Goal: Information Seeking & Learning: Compare options

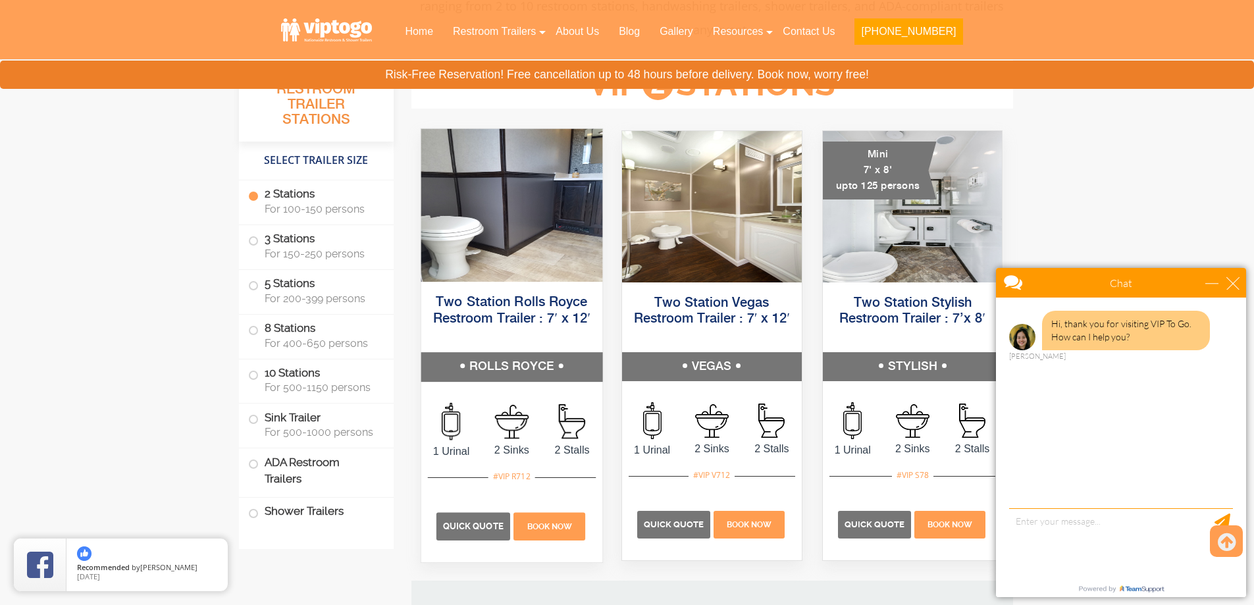
scroll to position [658, 0]
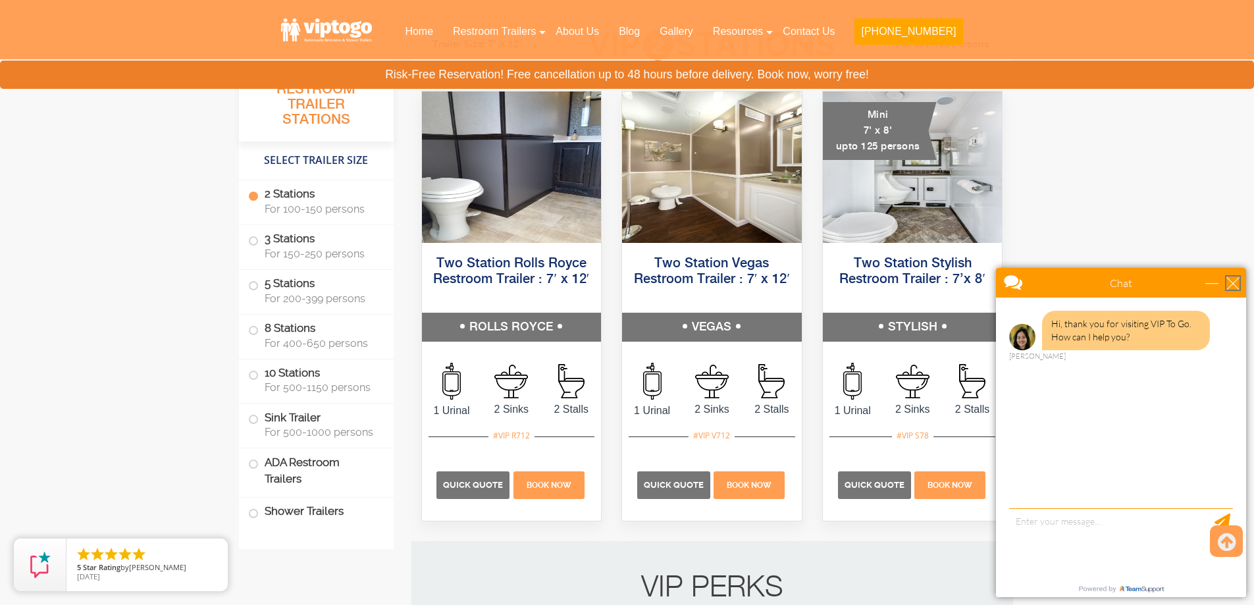
click at [1231, 289] on div "close" at bounding box center [1232, 282] width 13 height 13
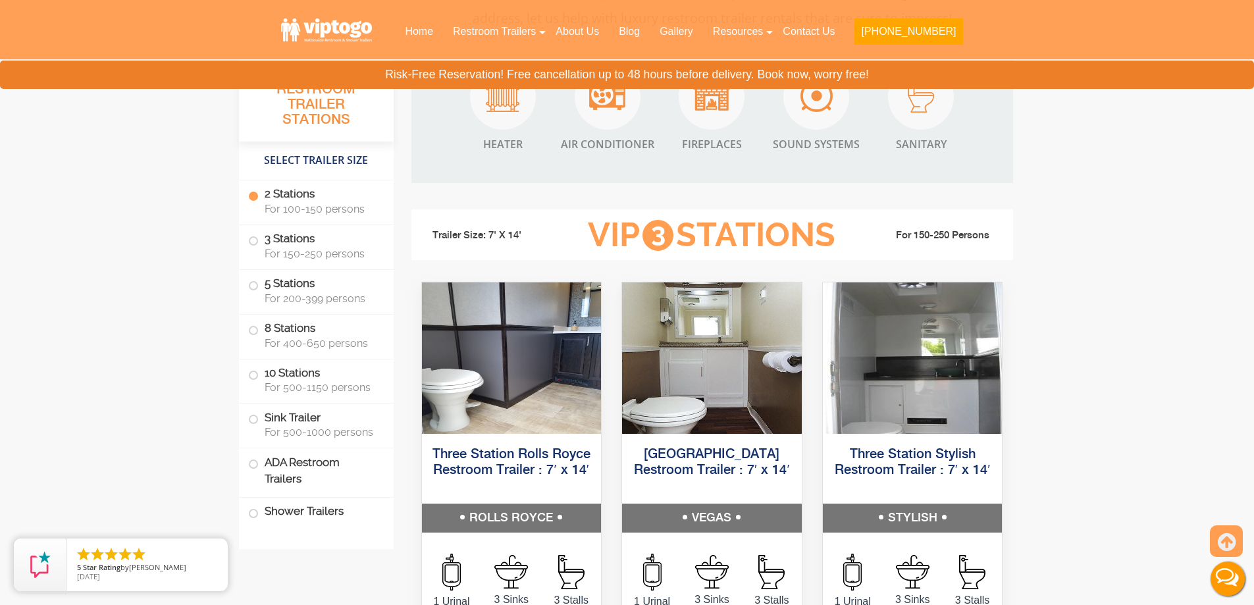
scroll to position [1382, 0]
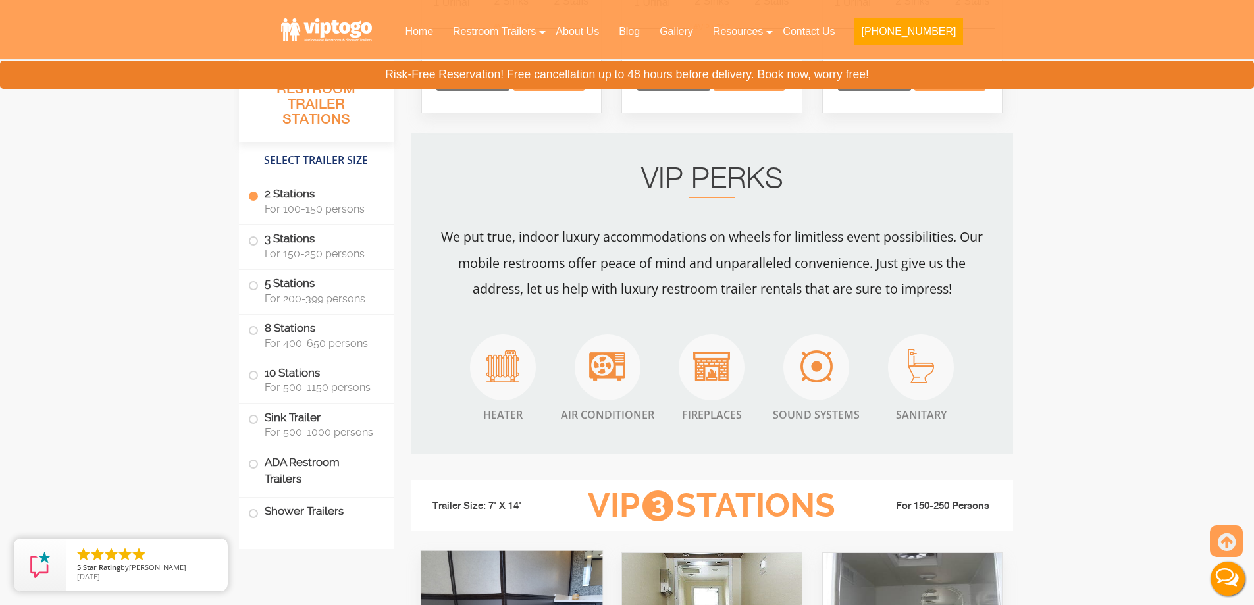
scroll to position [658, 0]
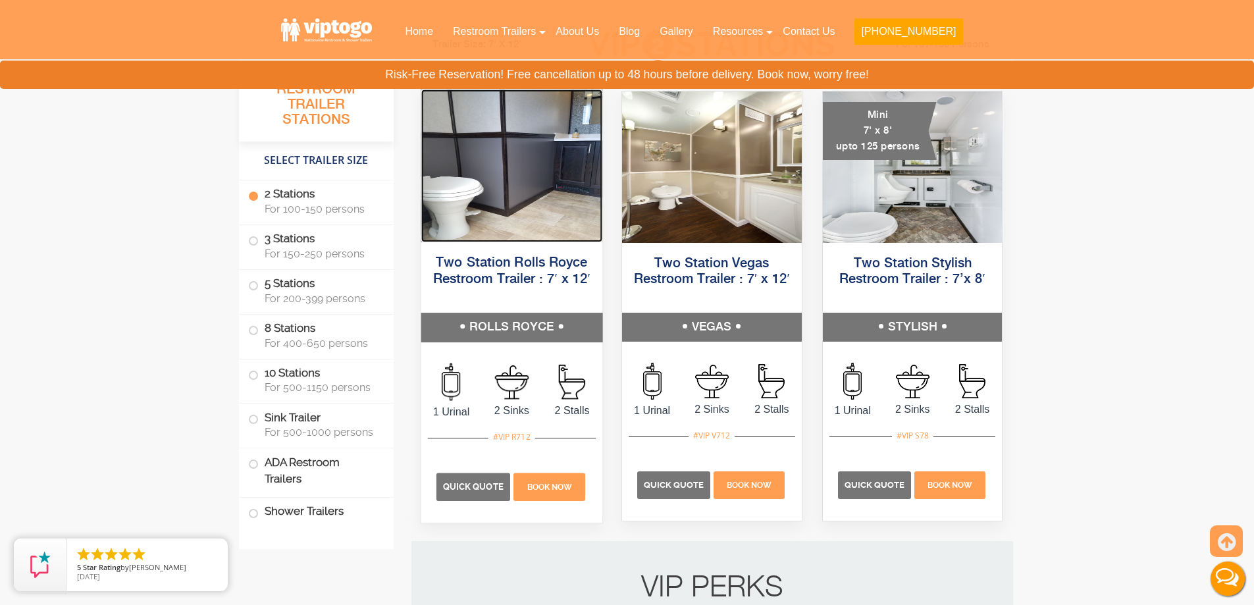
click at [546, 197] on img at bounding box center [511, 166] width 181 height 153
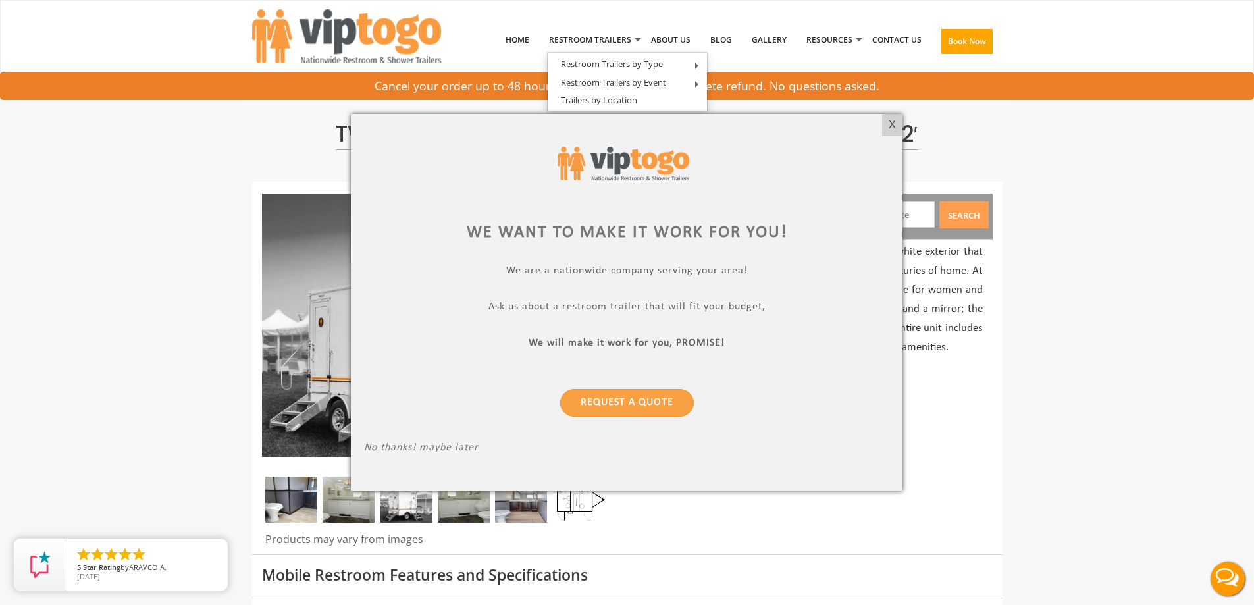
click at [1071, 244] on div at bounding box center [627, 302] width 1254 height 605
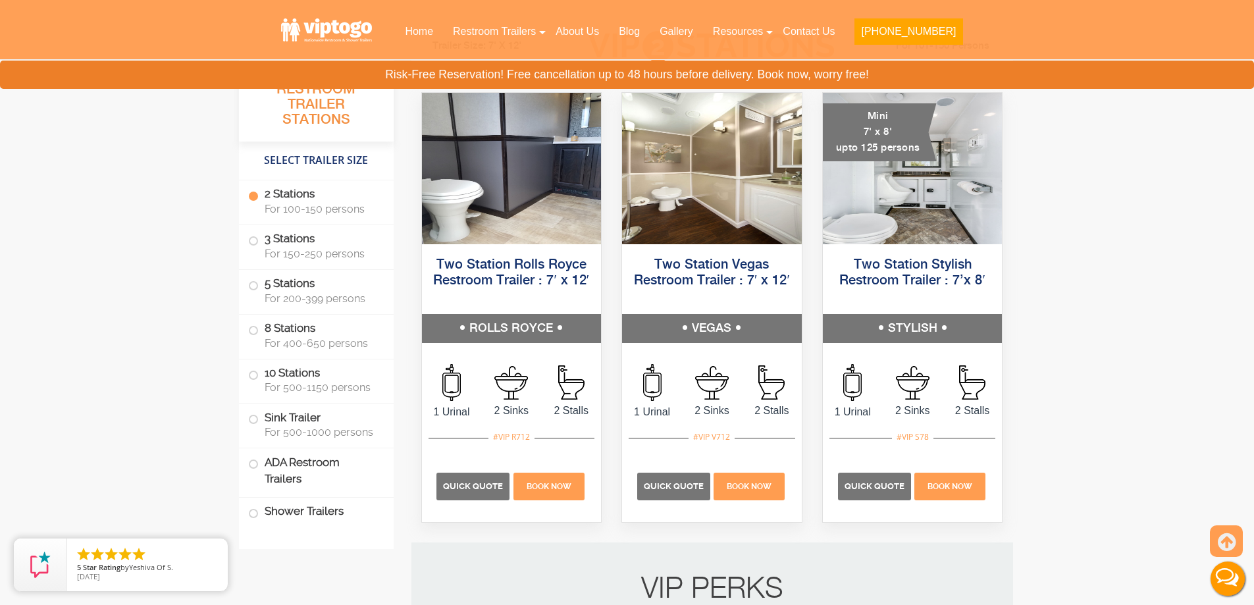
scroll to position [658, 0]
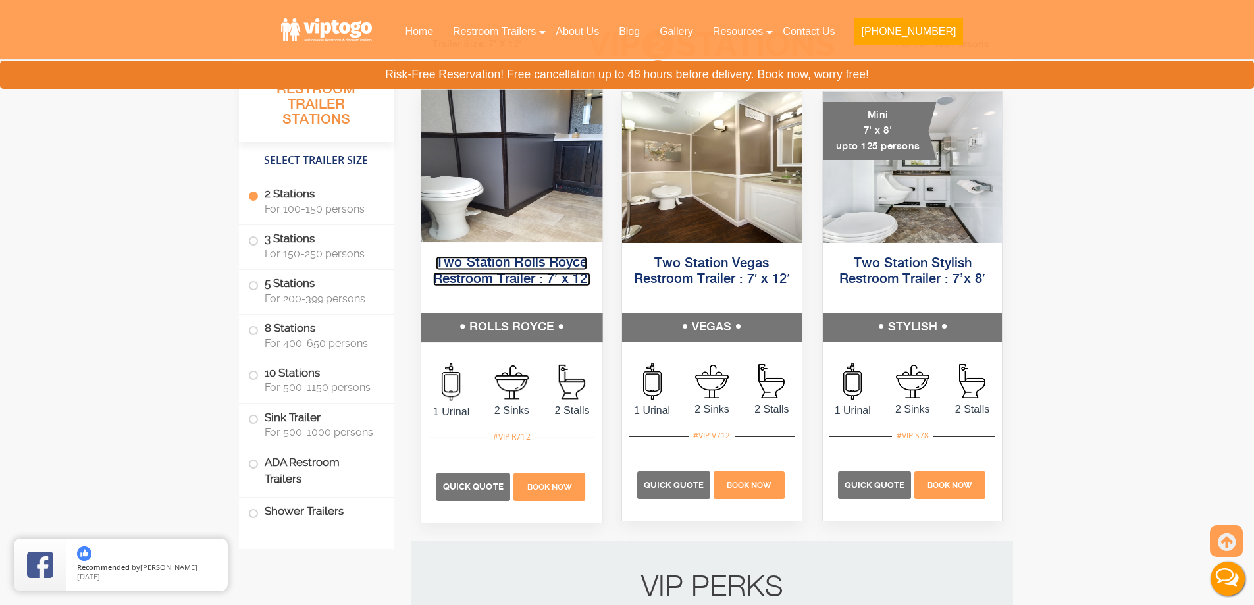
click at [515, 272] on link "Two Station Rolls Royce Restroom Trailer : 7′ x 12′" at bounding box center [510, 271] width 157 height 30
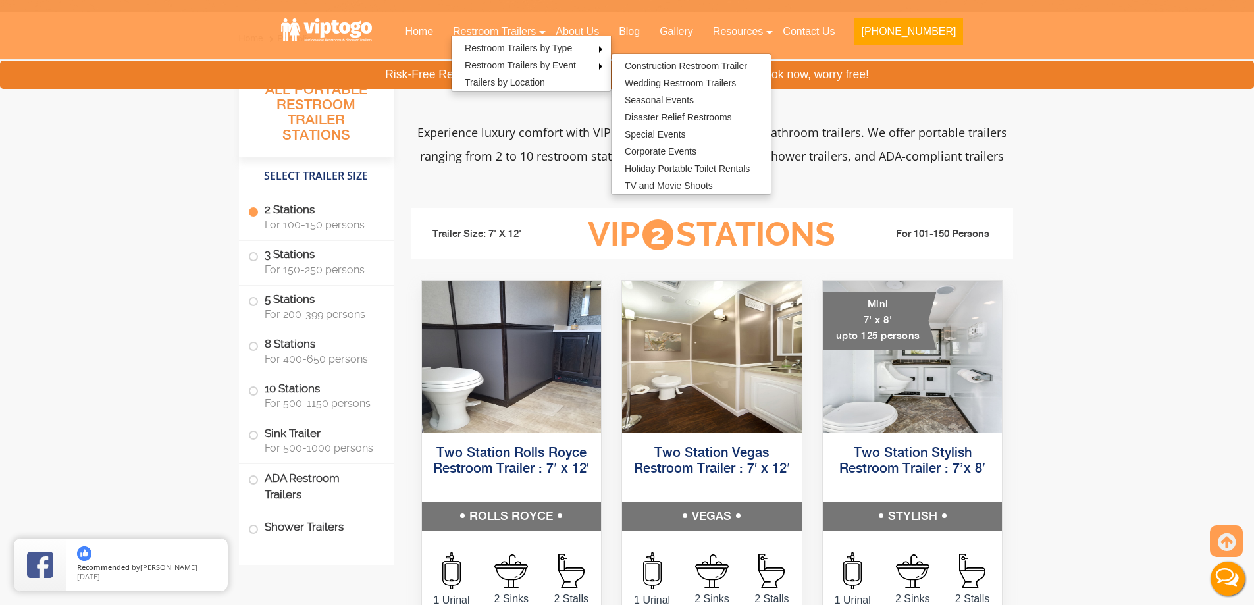
scroll to position [461, 0]
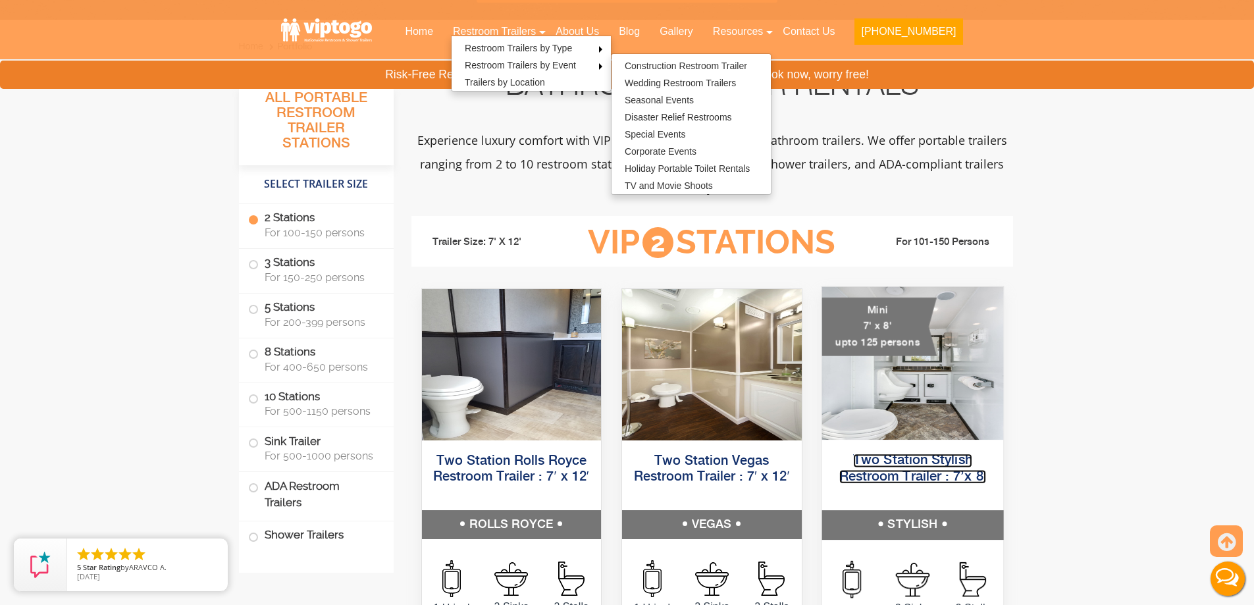
click at [941, 465] on link "Two Station Stylish Restroom Trailer : 7’x 8′" at bounding box center [911, 468] width 147 height 30
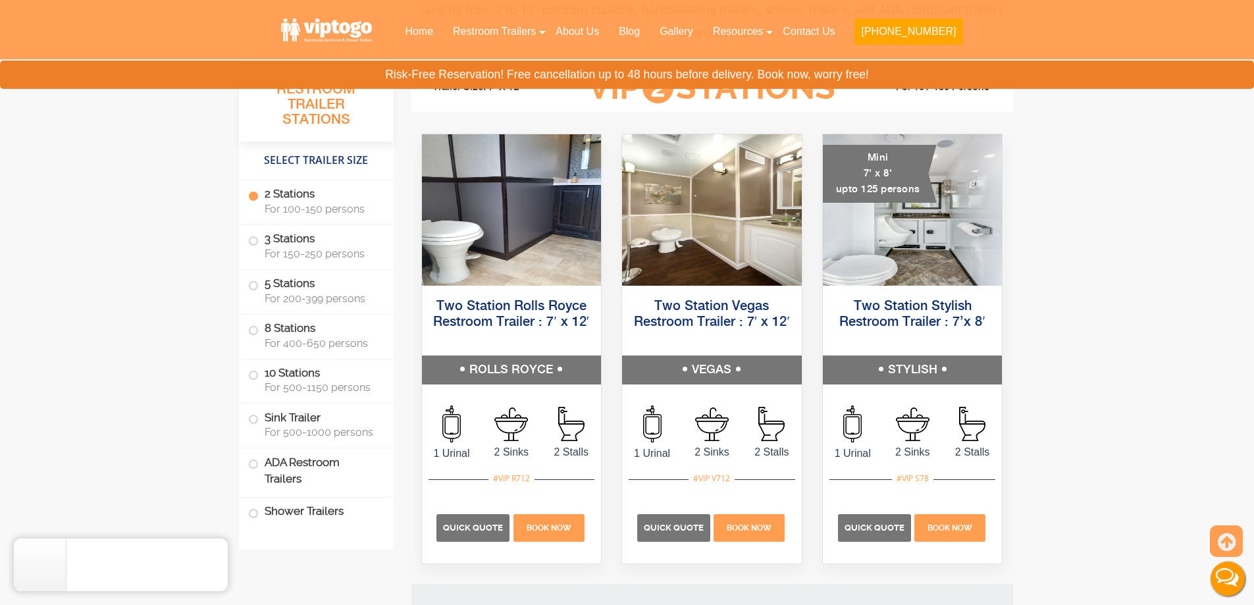
scroll to position [592, 0]
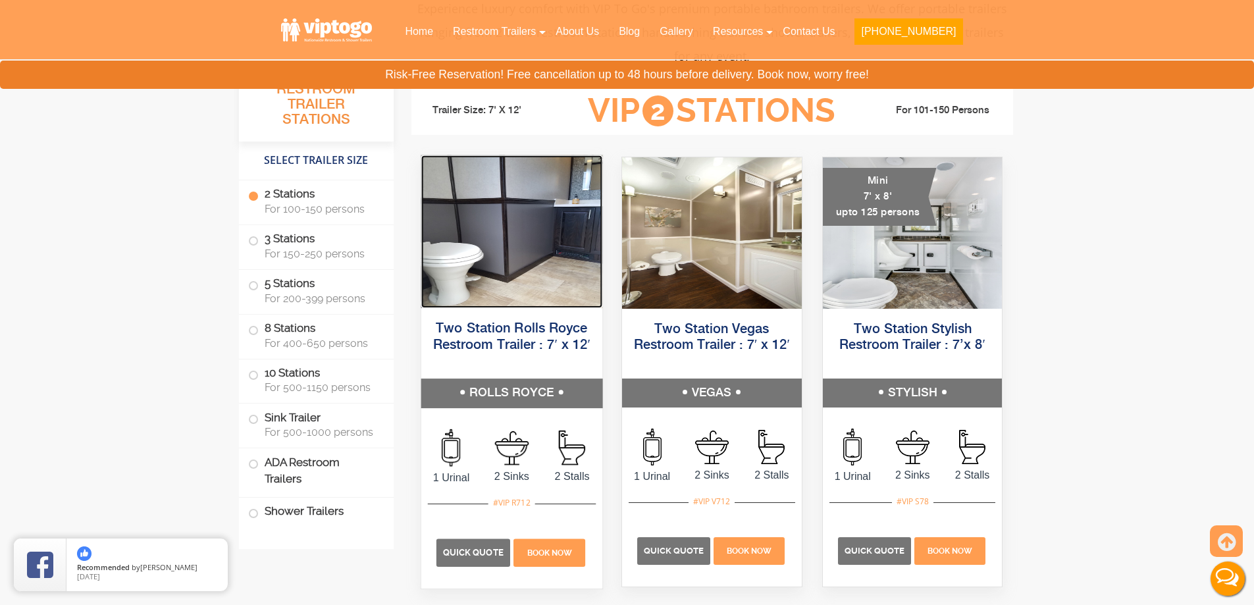
click at [485, 203] on img at bounding box center [511, 231] width 181 height 153
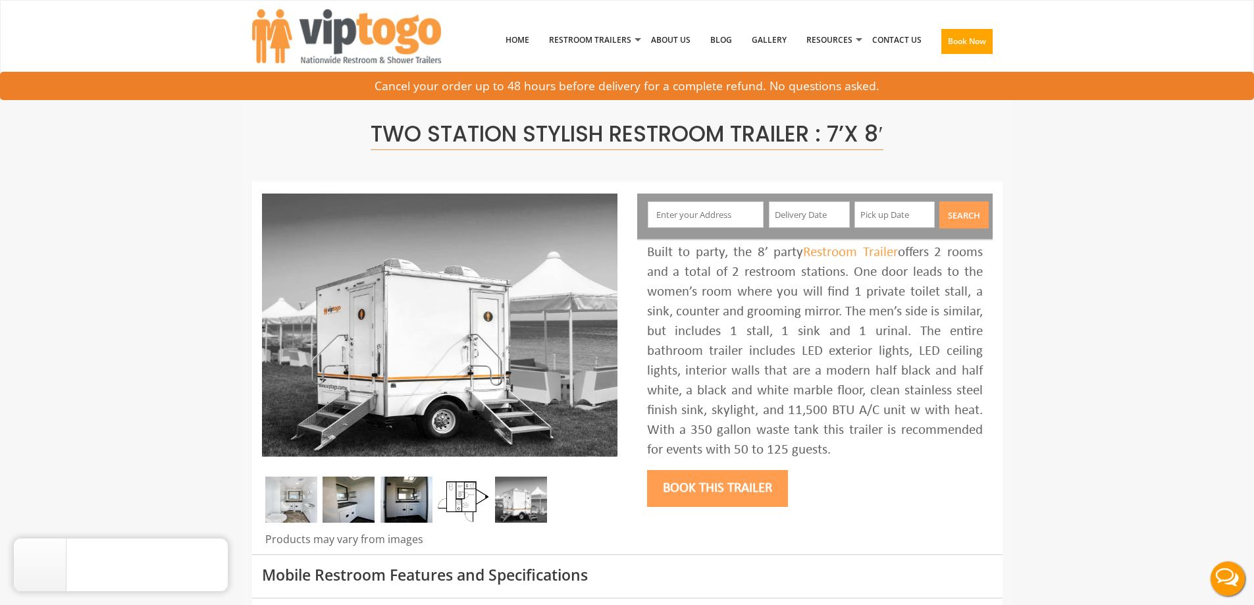
click at [458, 506] on img at bounding box center [464, 500] width 52 height 46
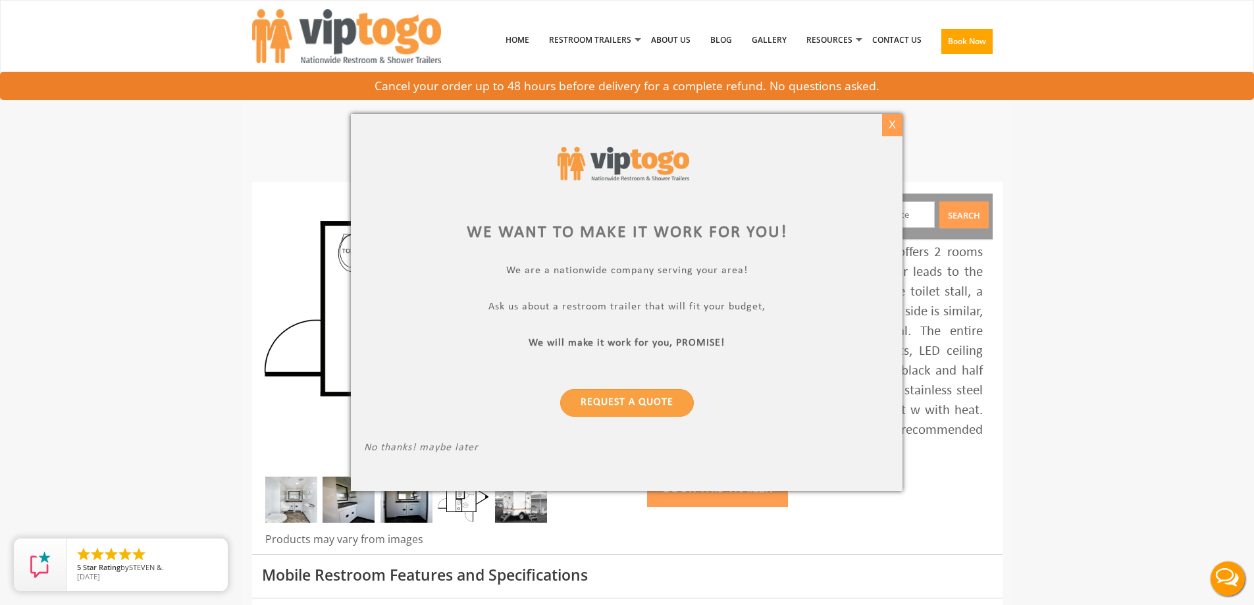
click at [892, 128] on div "X" at bounding box center [892, 125] width 20 height 22
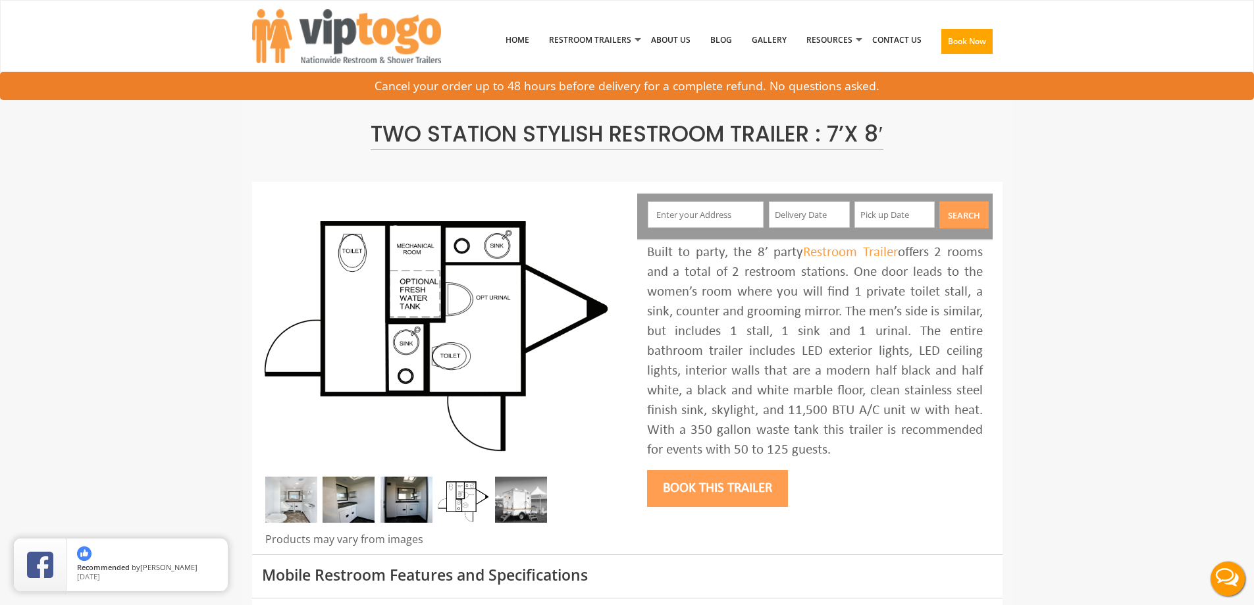
click at [292, 511] on img at bounding box center [291, 500] width 52 height 46
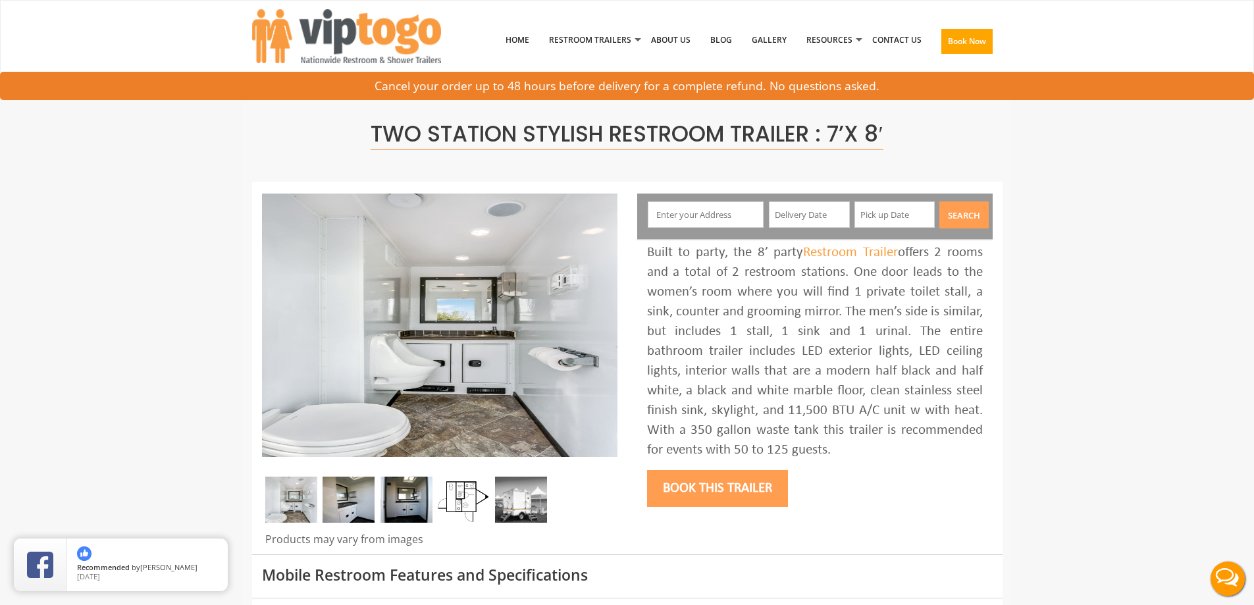
click at [364, 502] on img at bounding box center [348, 500] width 52 height 46
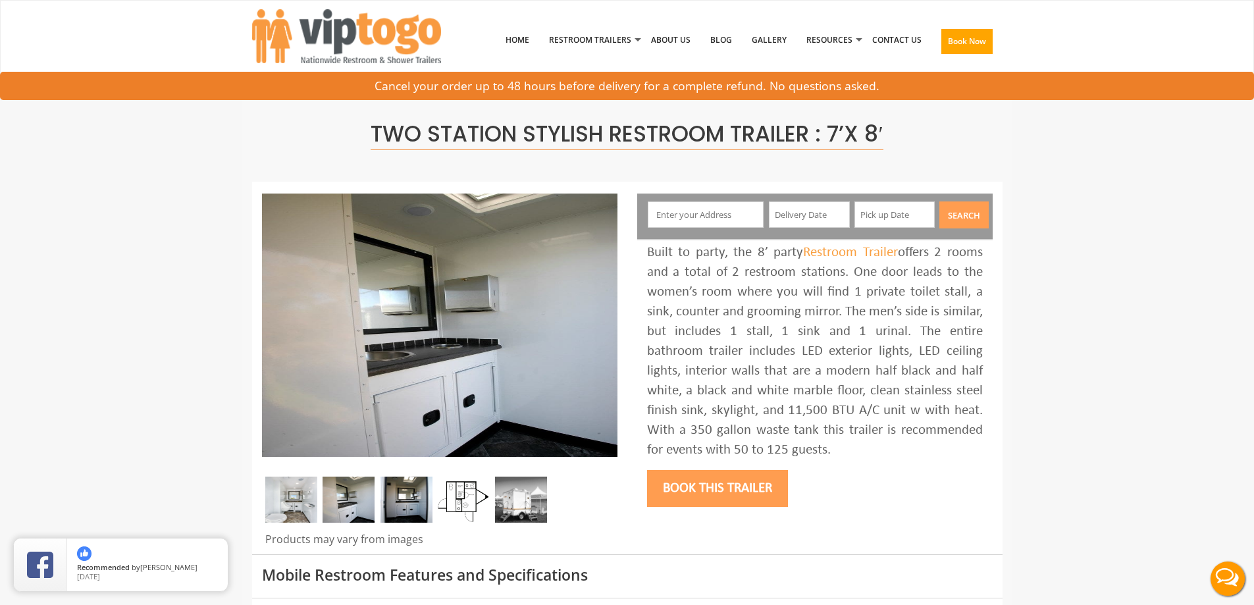
click at [411, 502] on img at bounding box center [406, 500] width 52 height 46
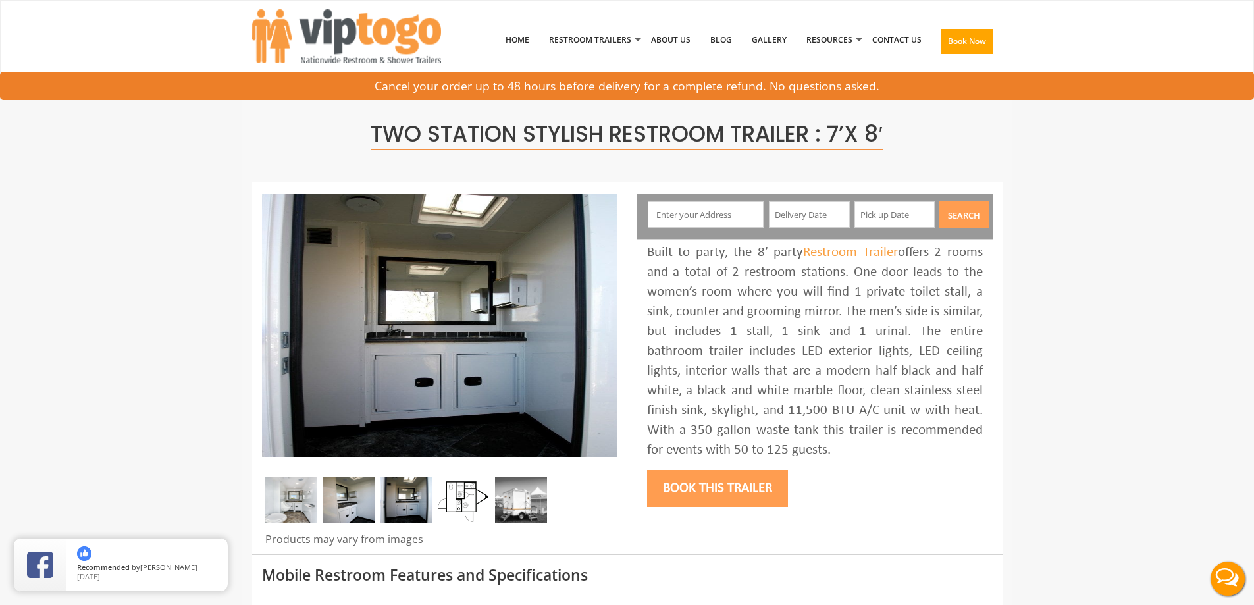
click at [532, 503] on img at bounding box center [521, 500] width 52 height 46
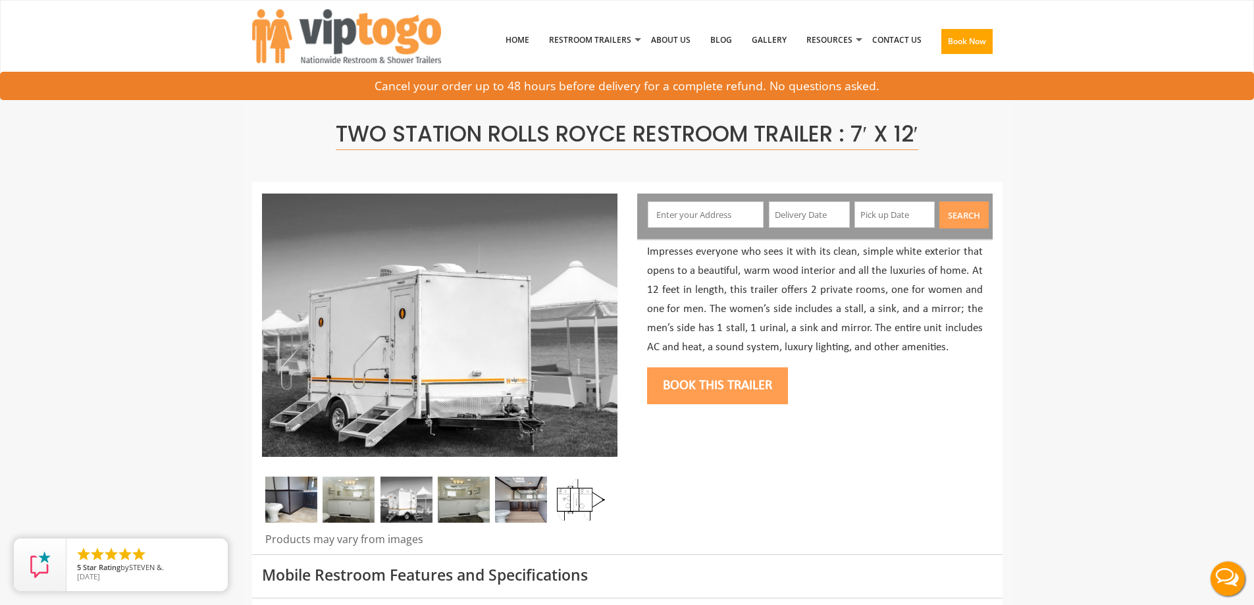
click at [579, 507] on img at bounding box center [579, 500] width 52 height 46
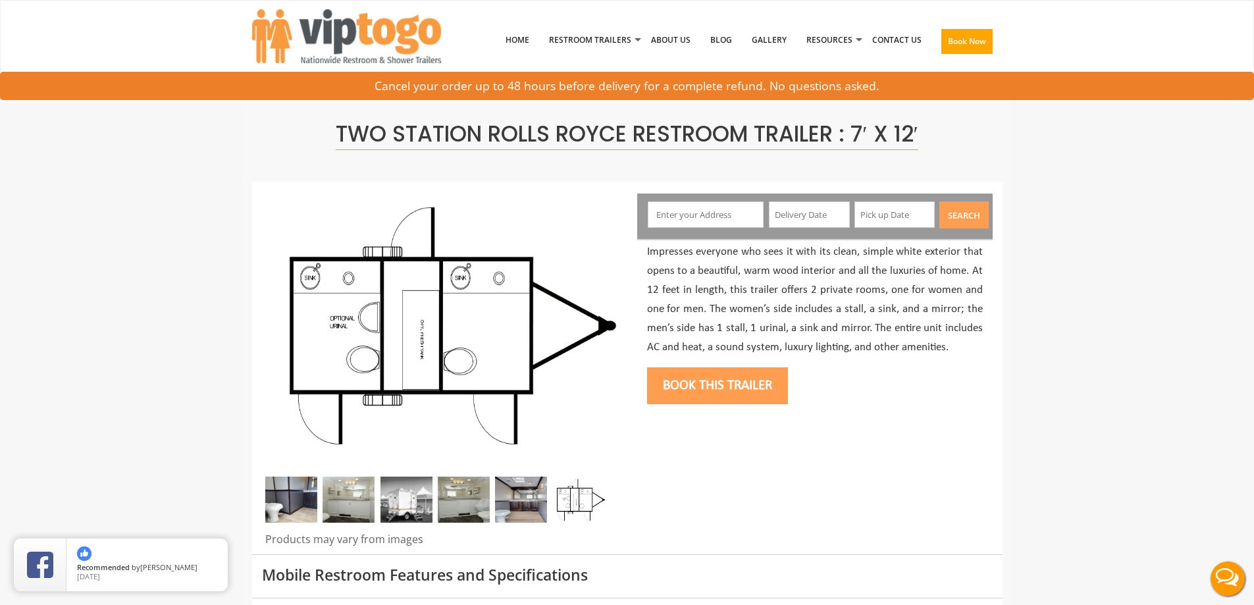
click at [457, 499] on img at bounding box center [464, 500] width 52 height 46
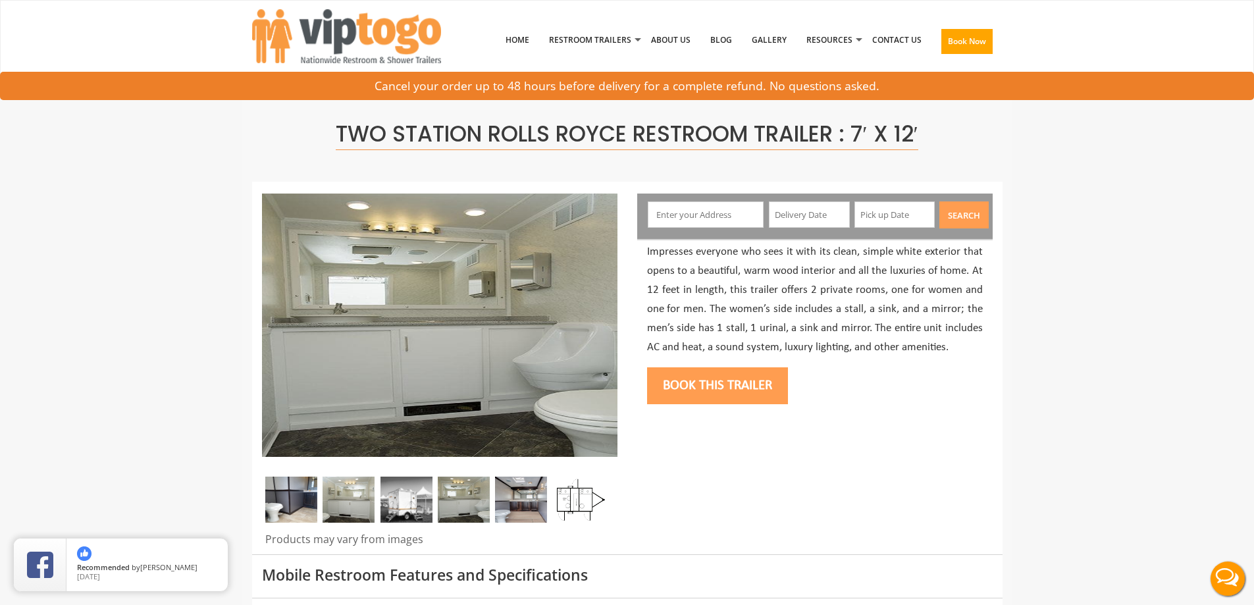
click at [417, 492] on img at bounding box center [406, 500] width 52 height 46
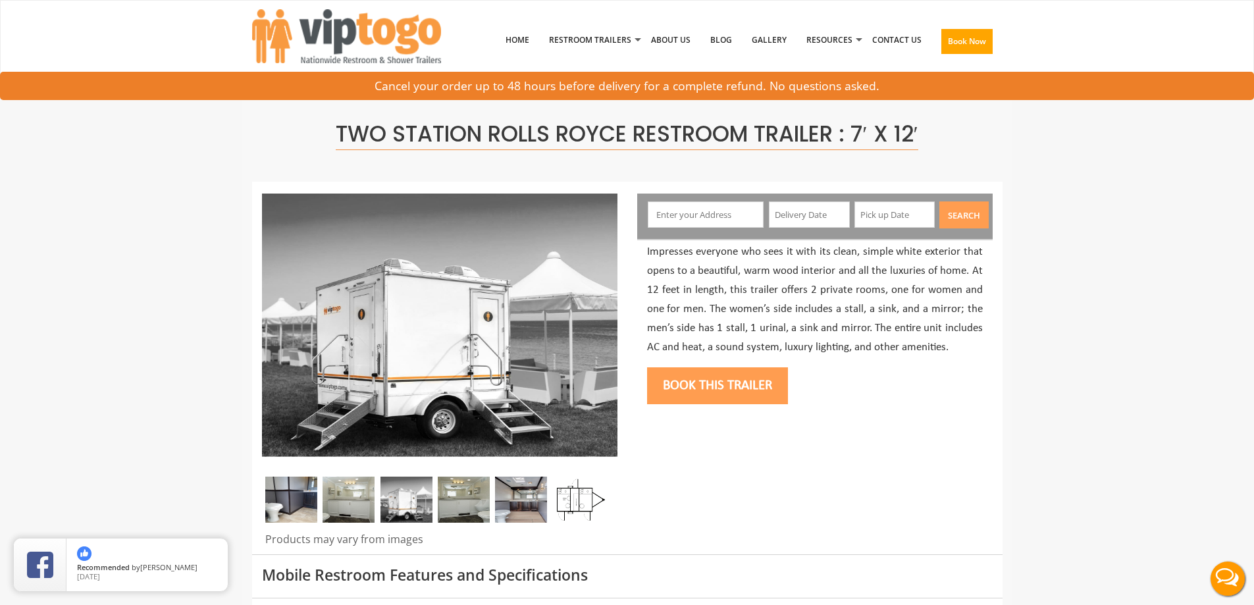
click at [363, 498] on img at bounding box center [348, 500] width 52 height 46
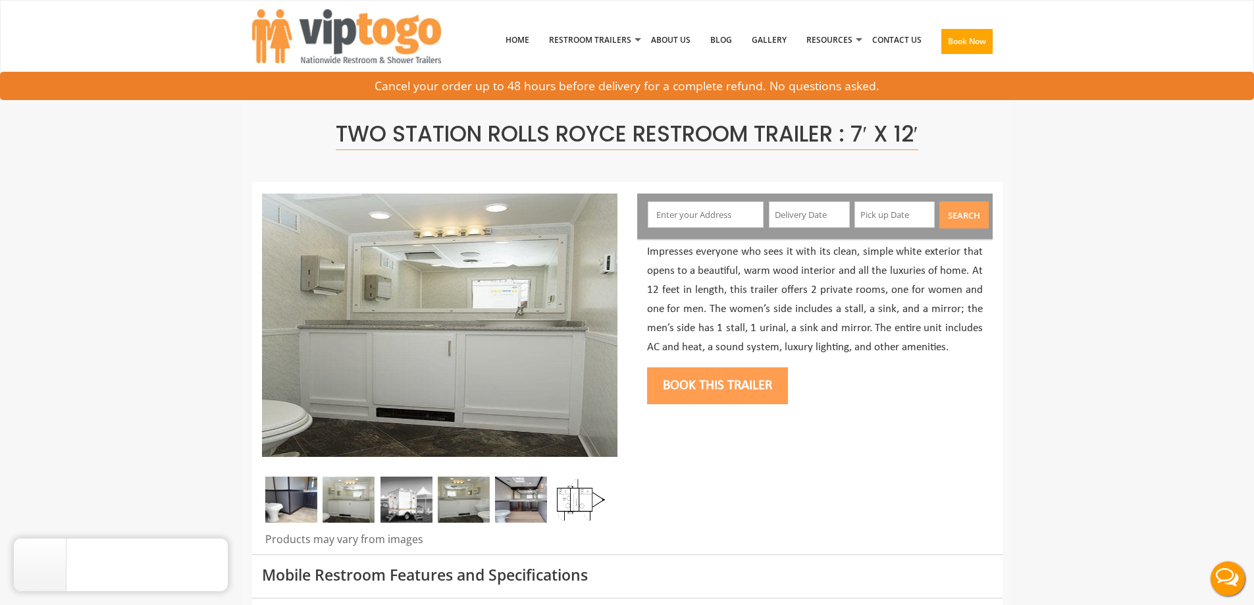
click at [303, 494] on img at bounding box center [291, 500] width 52 height 46
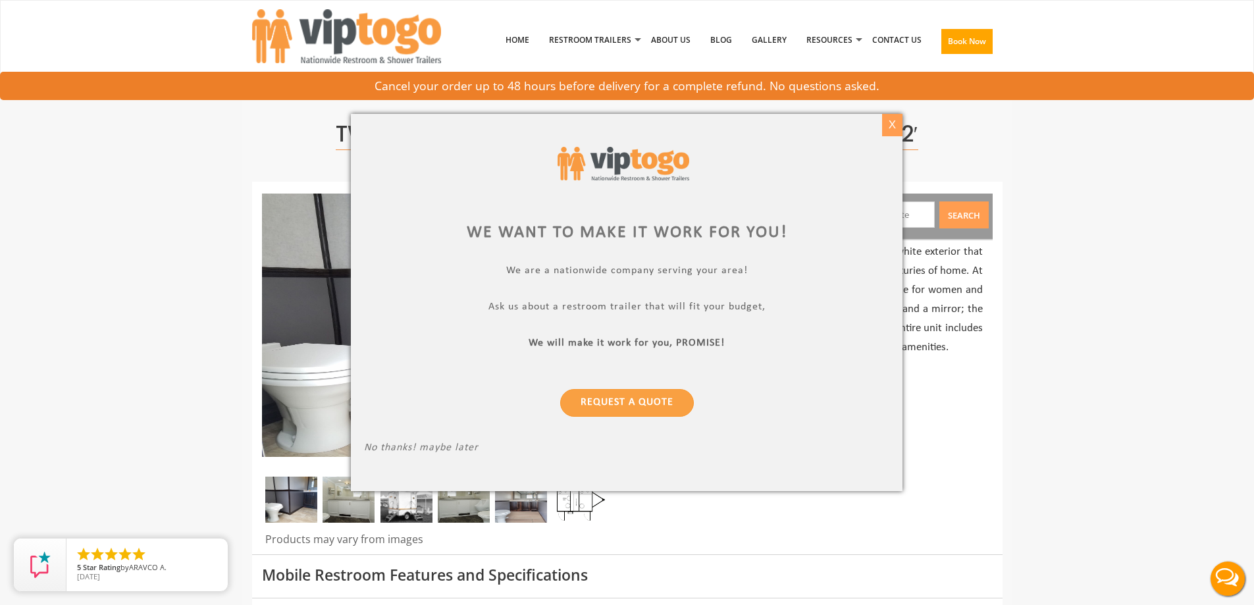
click at [891, 115] on div "X" at bounding box center [892, 125] width 20 height 22
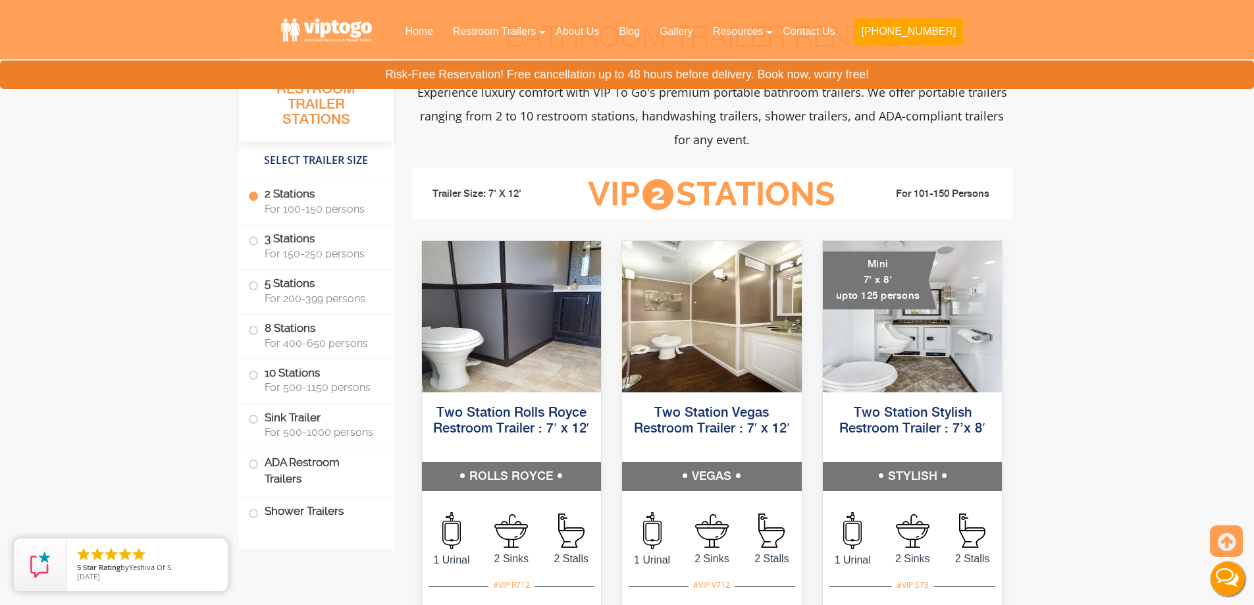
scroll to position [527, 0]
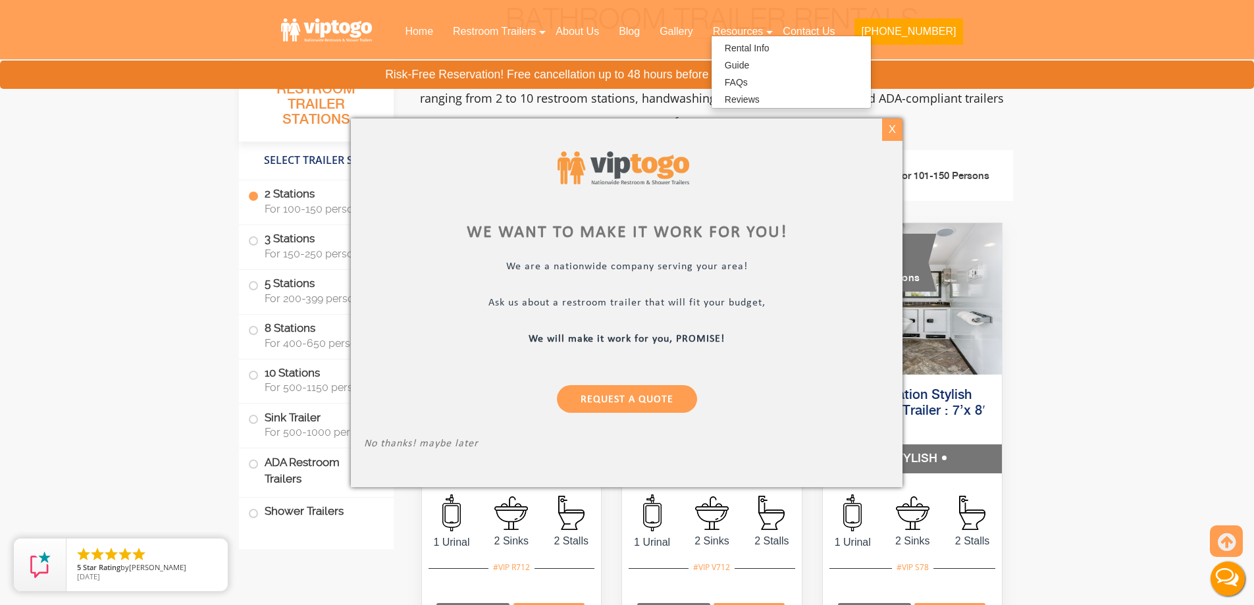
click at [899, 122] on div "X" at bounding box center [892, 129] width 20 height 22
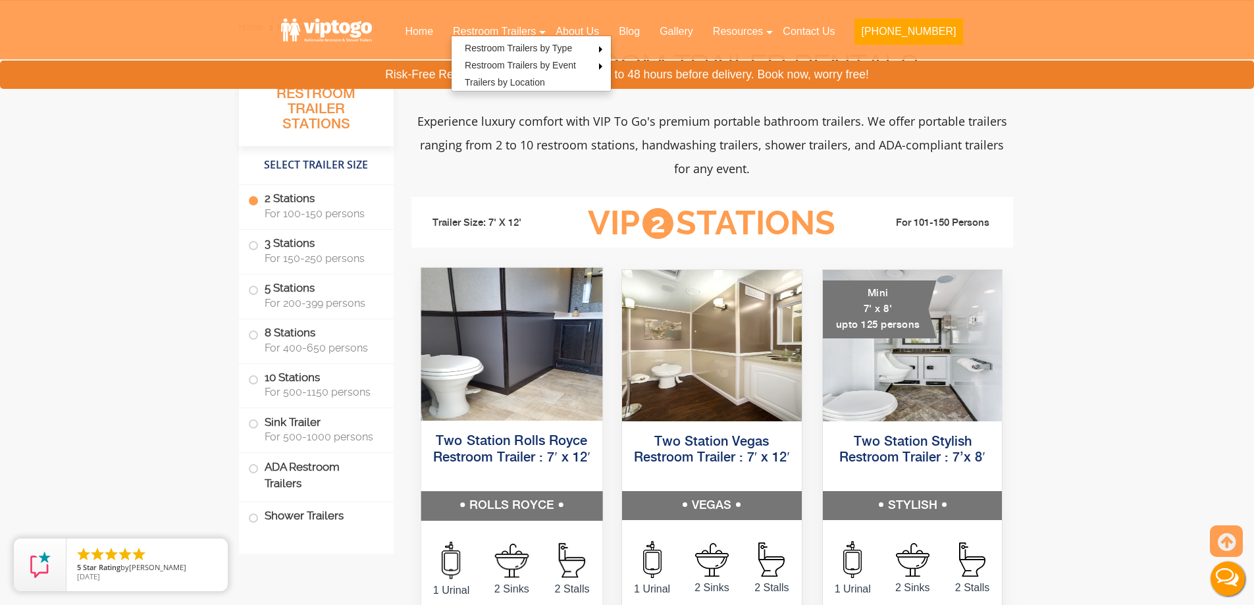
scroll to position [461, 0]
